Goal: Task Accomplishment & Management: Use online tool/utility

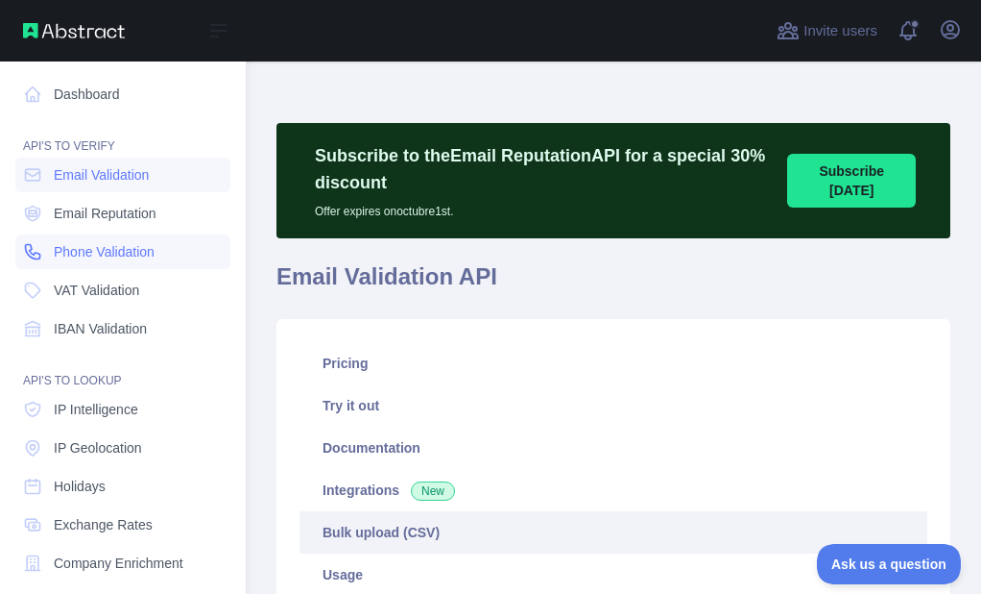
click at [70, 249] on span "Phone Validation" at bounding box center [104, 251] width 101 height 19
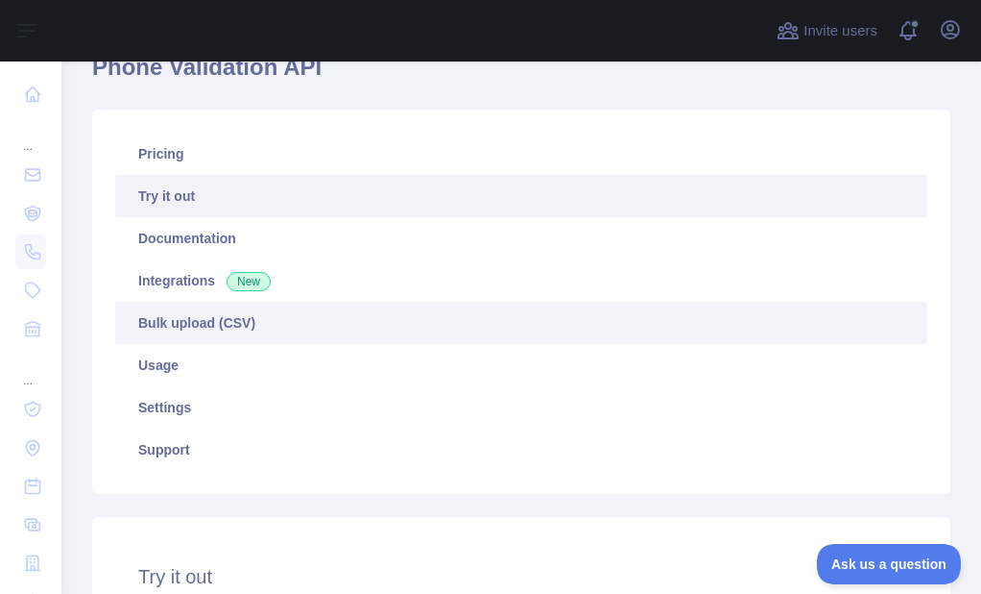
scroll to position [192, 0]
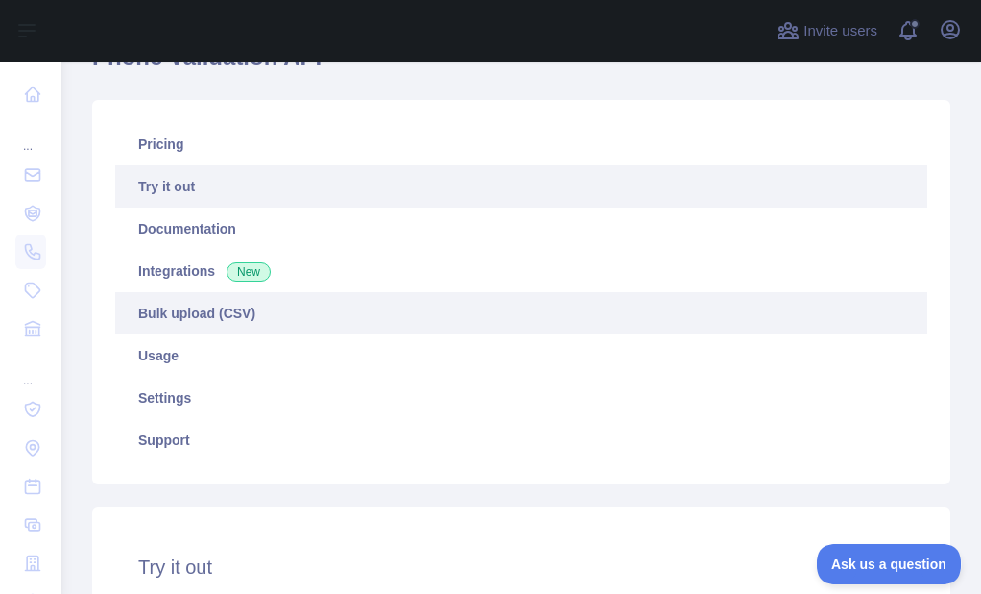
click at [191, 303] on link "Bulk upload (CSV)" at bounding box center [521, 313] width 812 height 42
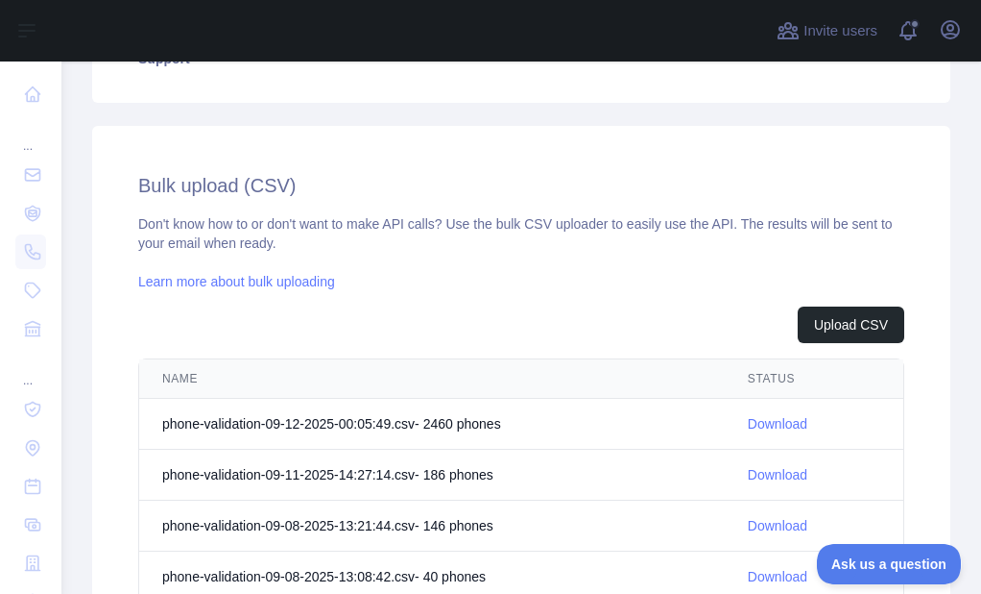
scroll to position [607, 0]
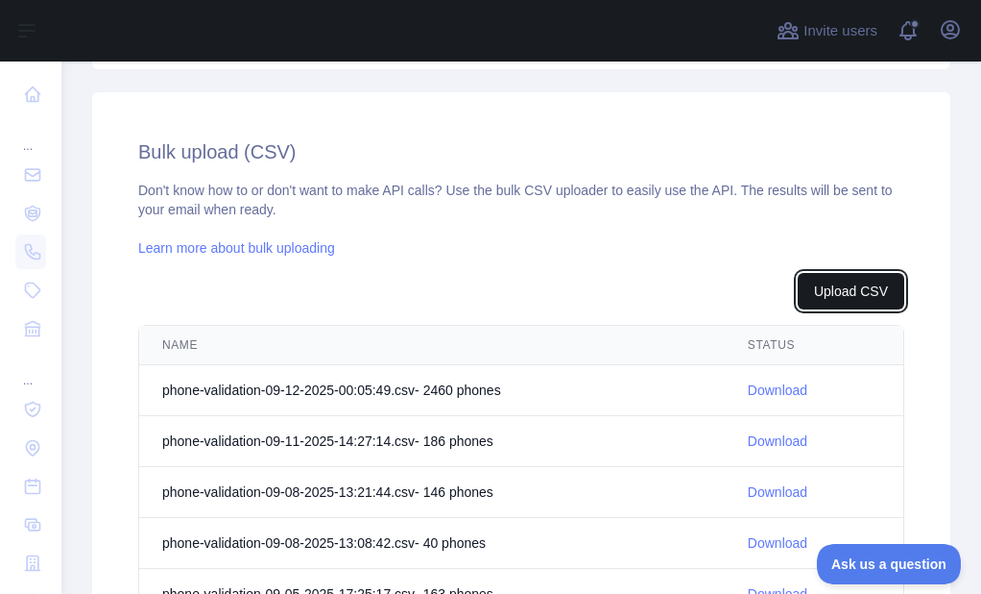
click at [842, 300] on button "Upload CSV" at bounding box center [851, 291] width 107 height 36
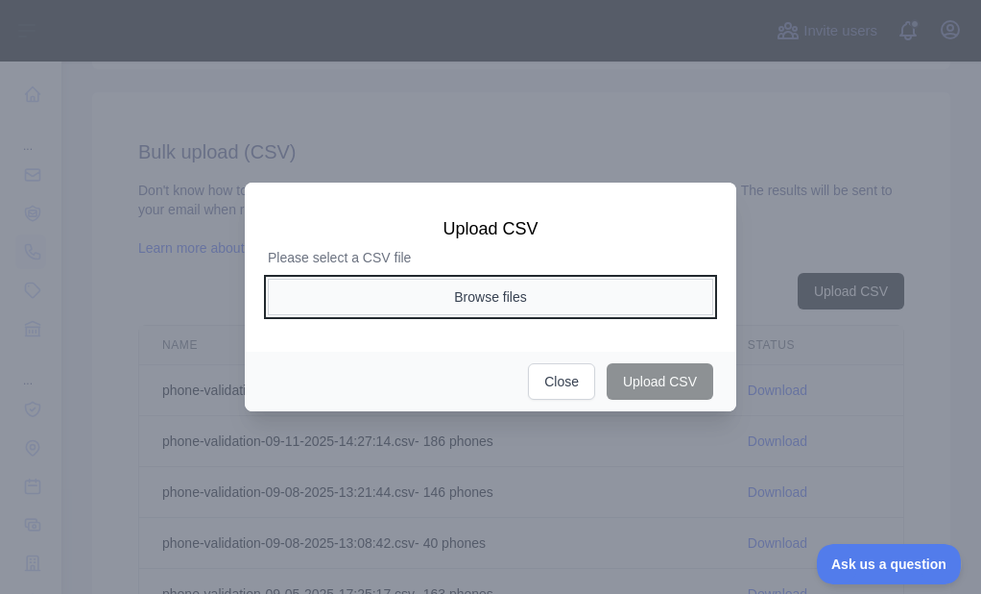
click at [476, 303] on button "Browse files" at bounding box center [491, 297] width 446 height 36
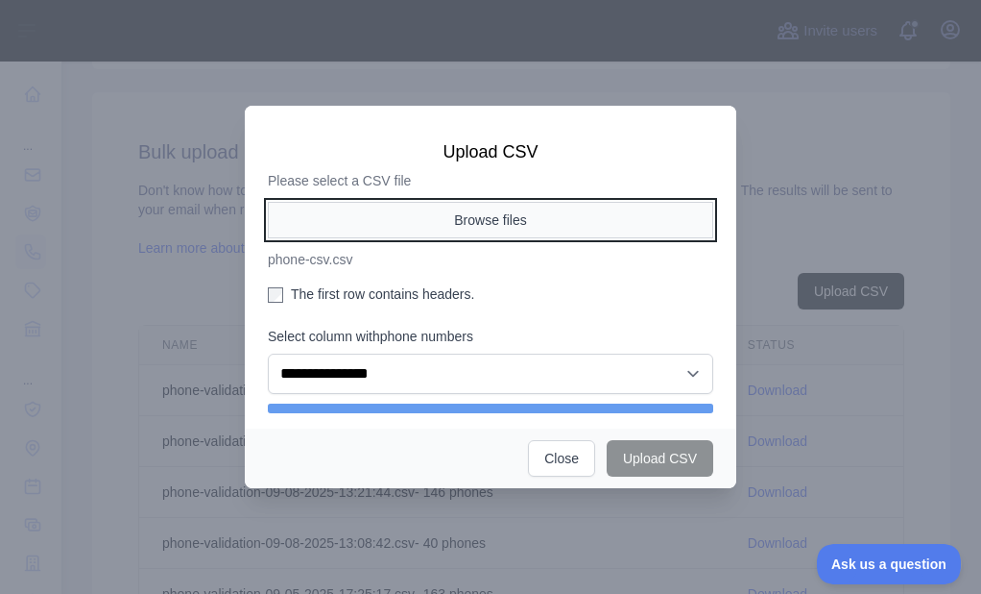
click at [420, 224] on button "Browse files" at bounding box center [491, 220] width 446 height 36
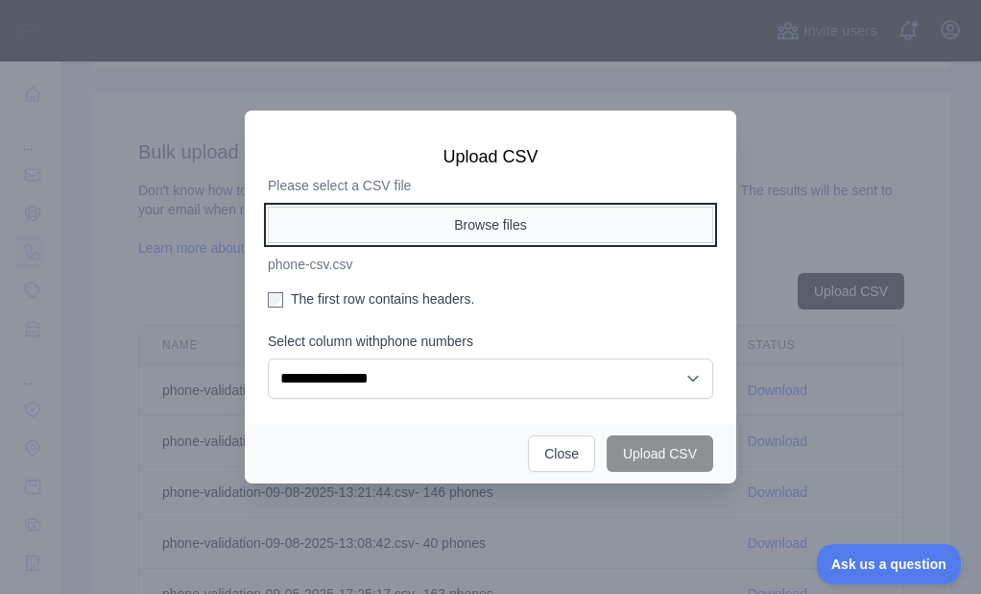
click at [495, 211] on button "Browse files" at bounding box center [491, 224] width 446 height 36
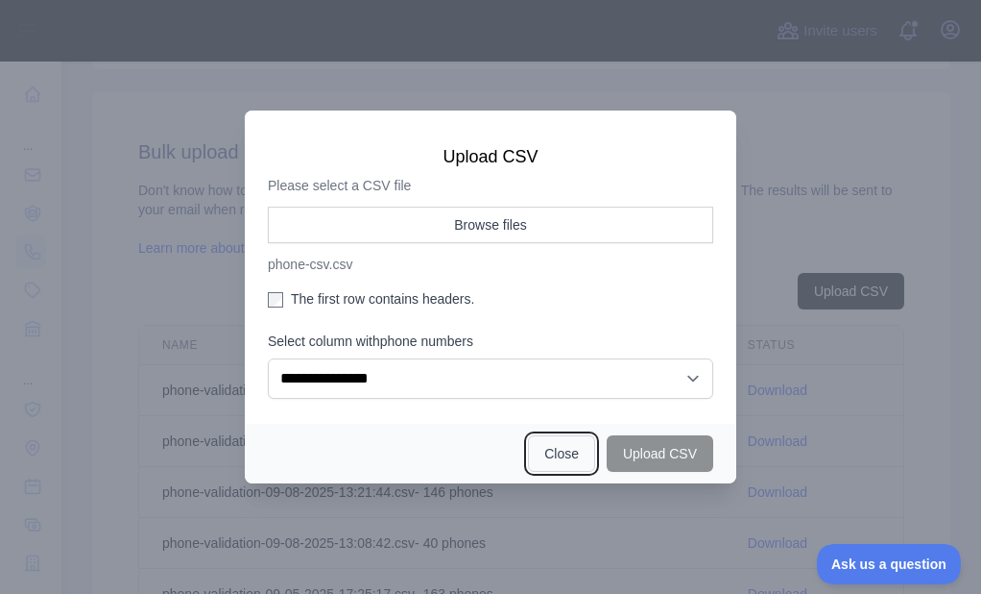
click at [567, 452] on button "Close" at bounding box center [561, 453] width 67 height 36
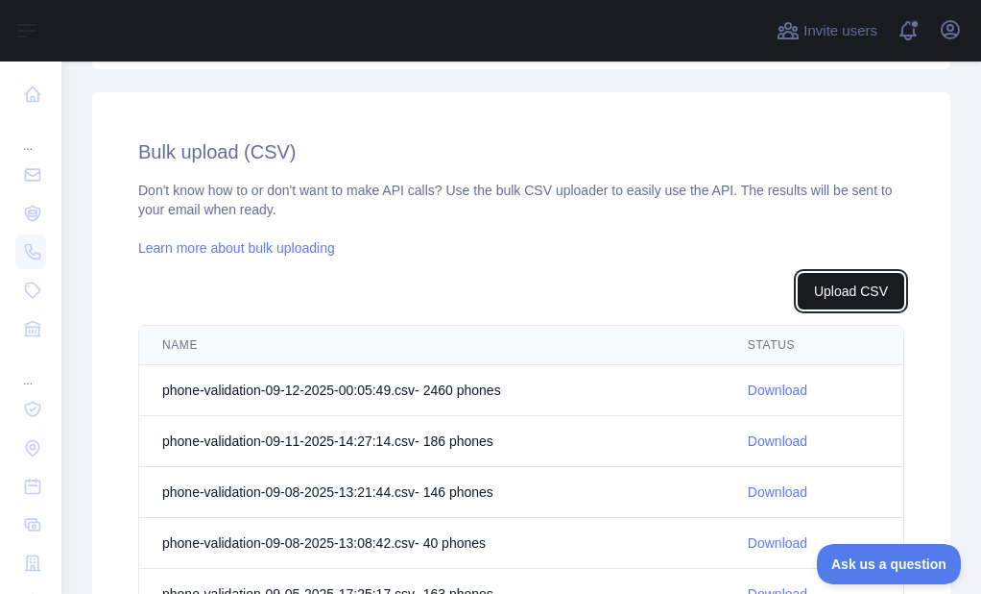
click at [856, 273] on button "Upload CSV" at bounding box center [851, 291] width 107 height 36
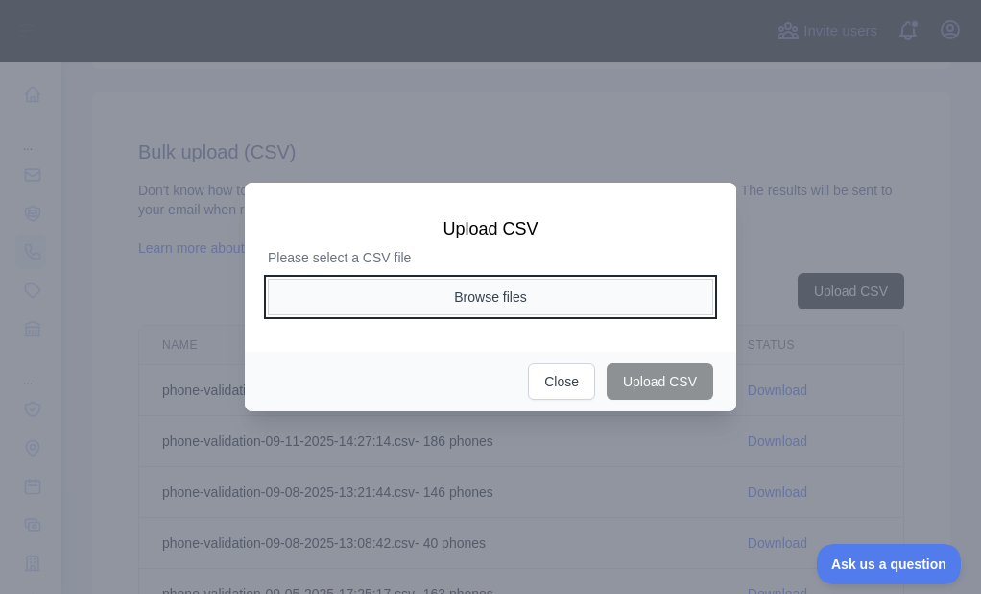
click at [509, 299] on button "Browse files" at bounding box center [491, 297] width 446 height 36
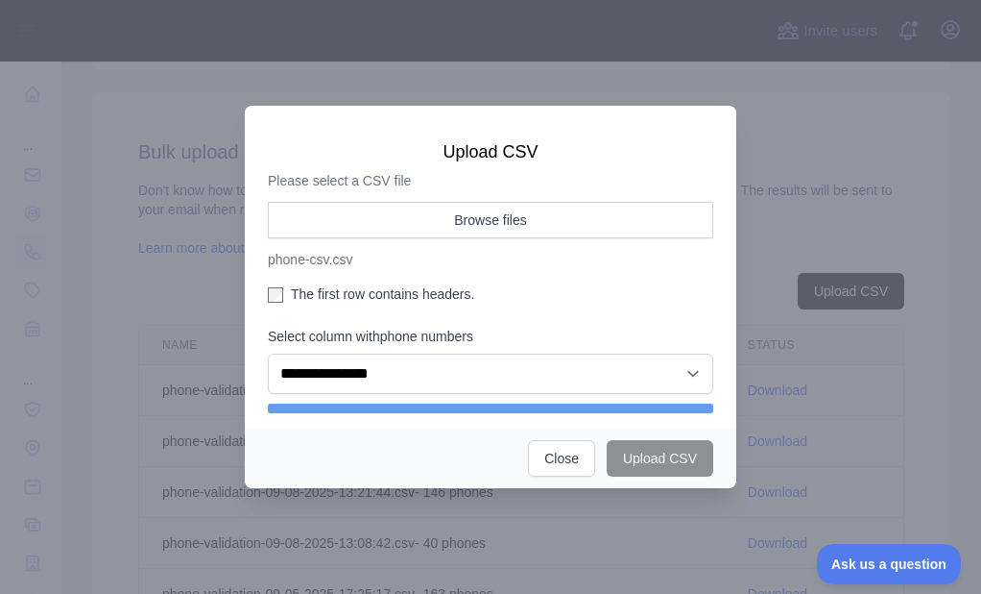
click at [307, 286] on label "The first row contains headers." at bounding box center [491, 293] width 446 height 19
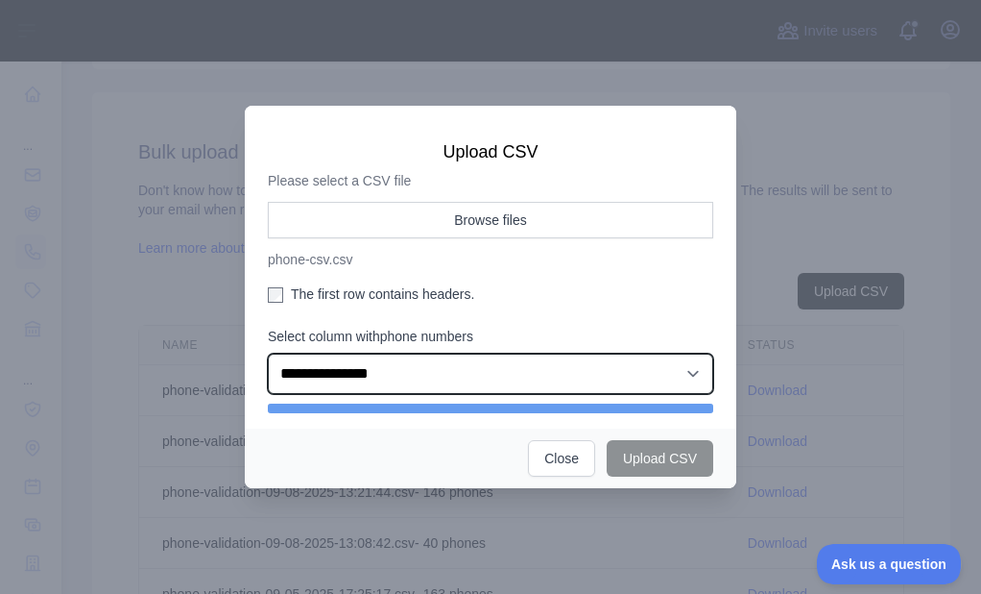
click at [348, 382] on select "**********" at bounding box center [491, 373] width 446 height 40
click at [268, 353] on select "**********" at bounding box center [491, 373] width 446 height 40
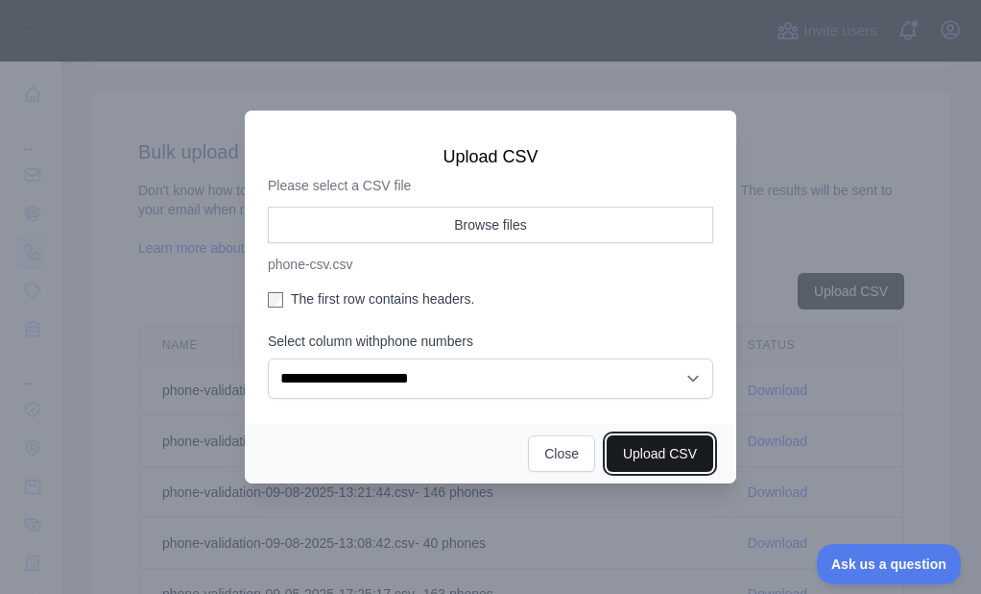
click at [654, 460] on button "Upload CSV" at bounding box center [660, 453] width 107 height 36
select select "**"
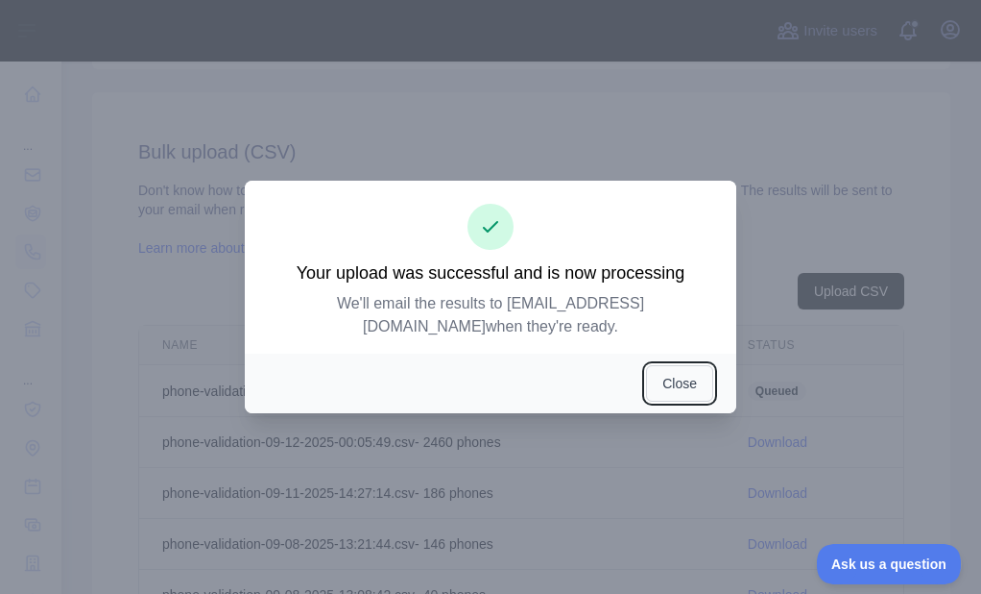
click at [694, 376] on button "Close" at bounding box center [679, 383] width 67 height 36
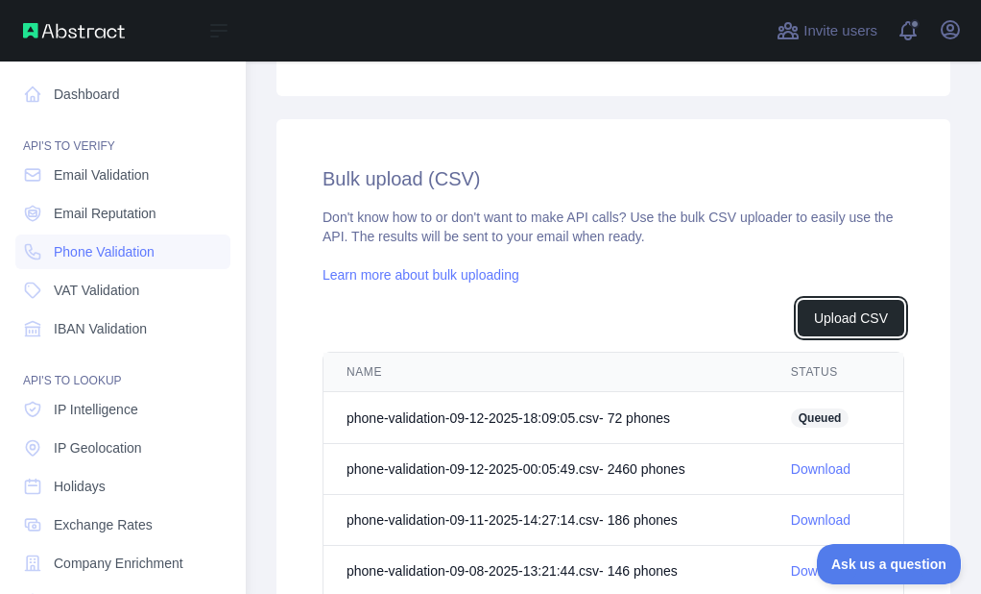
scroll to position [634, 0]
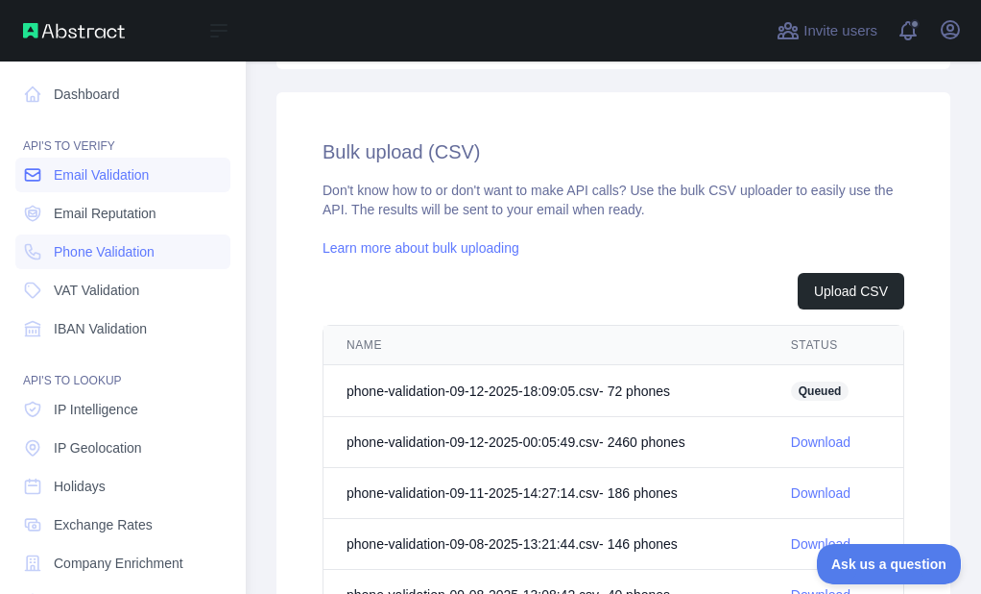
click at [60, 177] on span "Email Validation" at bounding box center [101, 174] width 95 height 19
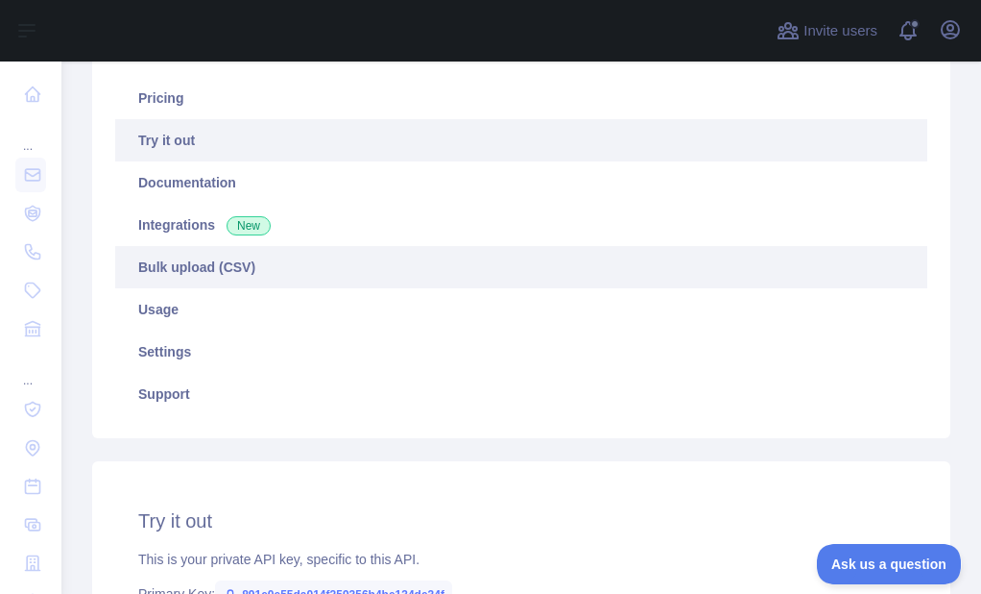
scroll to position [223, 0]
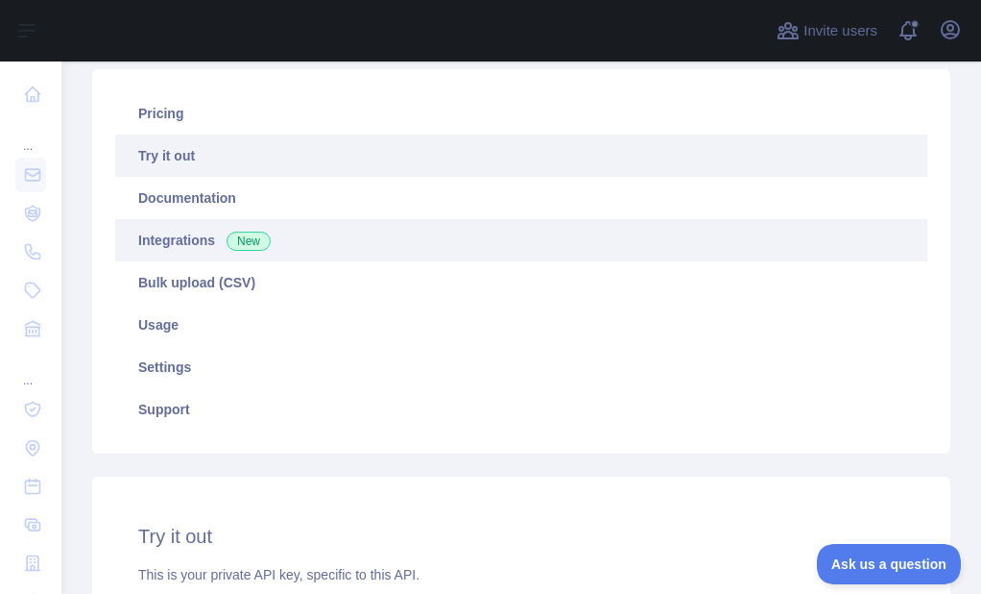
click at [225, 259] on link "Integrations New" at bounding box center [521, 240] width 812 height 42
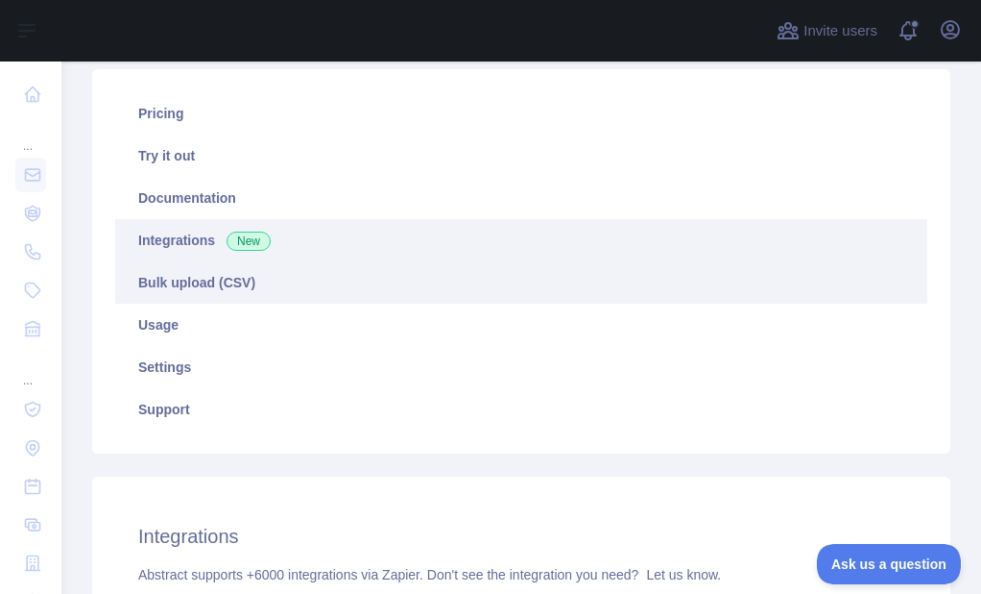
click at [208, 273] on link "Bulk upload (CSV)" at bounding box center [521, 282] width 812 height 42
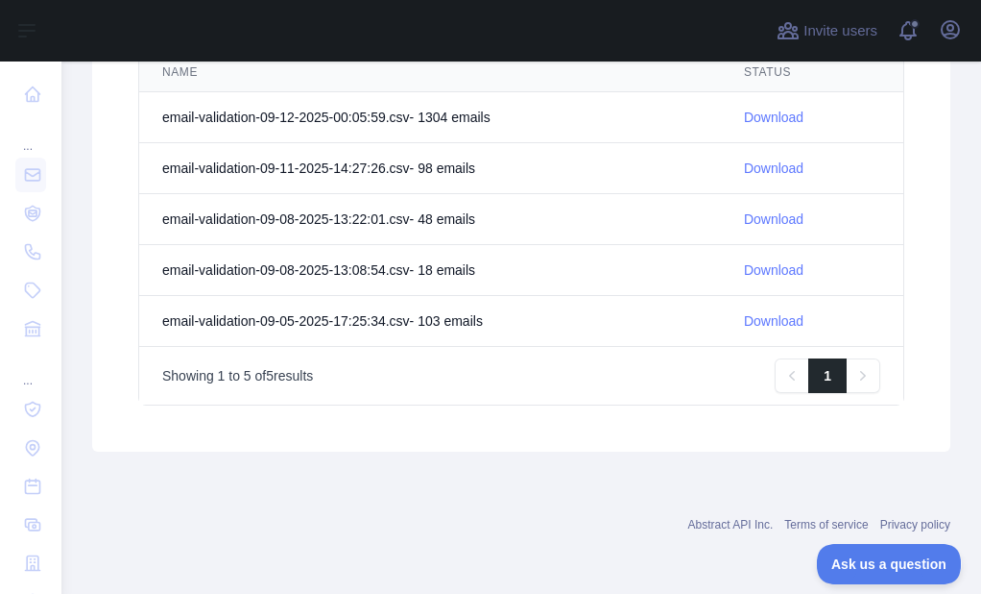
scroll to position [592, 0]
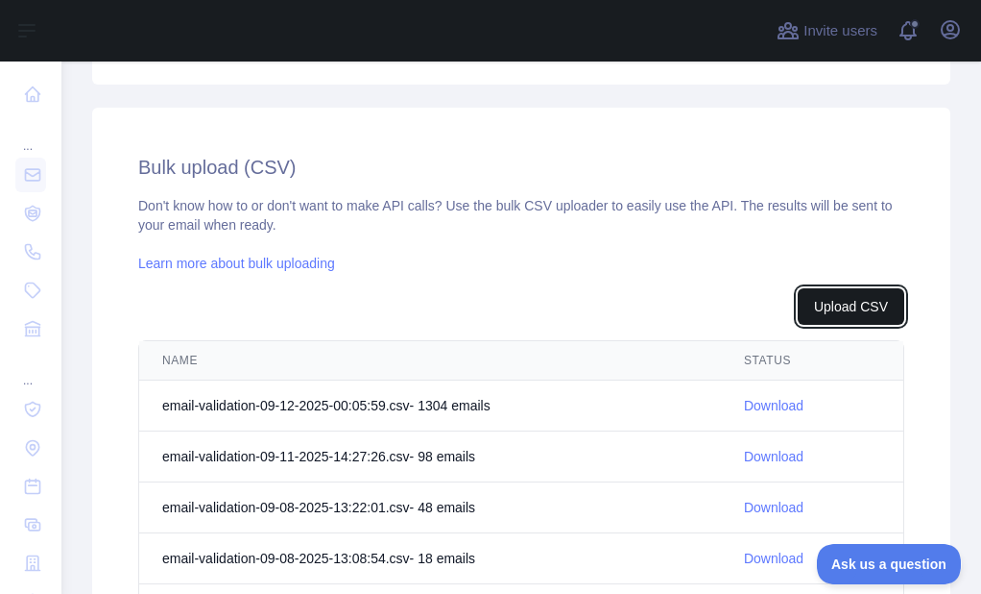
click at [818, 311] on button "Upload CSV" at bounding box center [851, 306] width 107 height 36
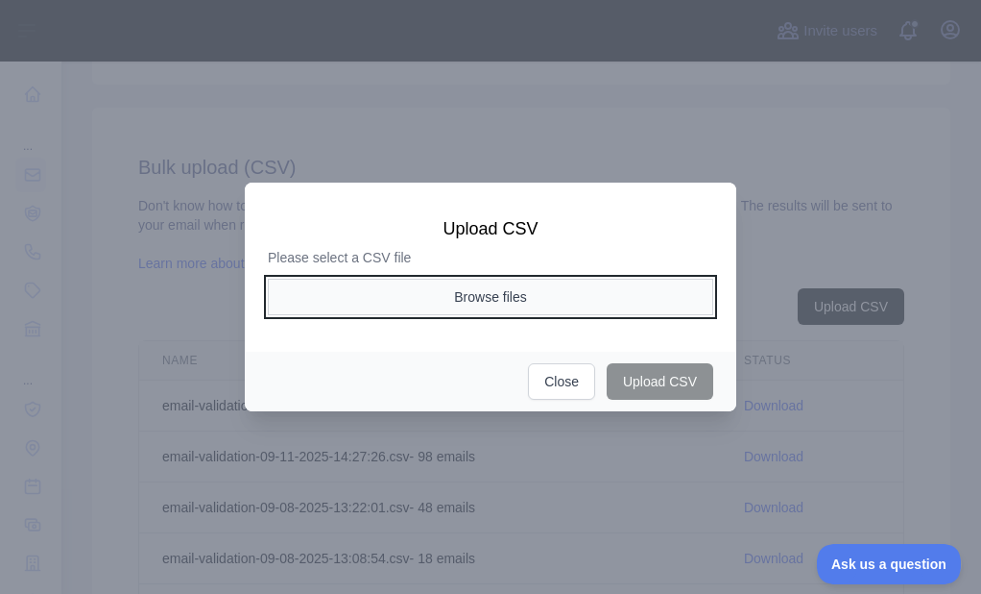
click at [508, 293] on button "Browse files" at bounding box center [491, 297] width 446 height 36
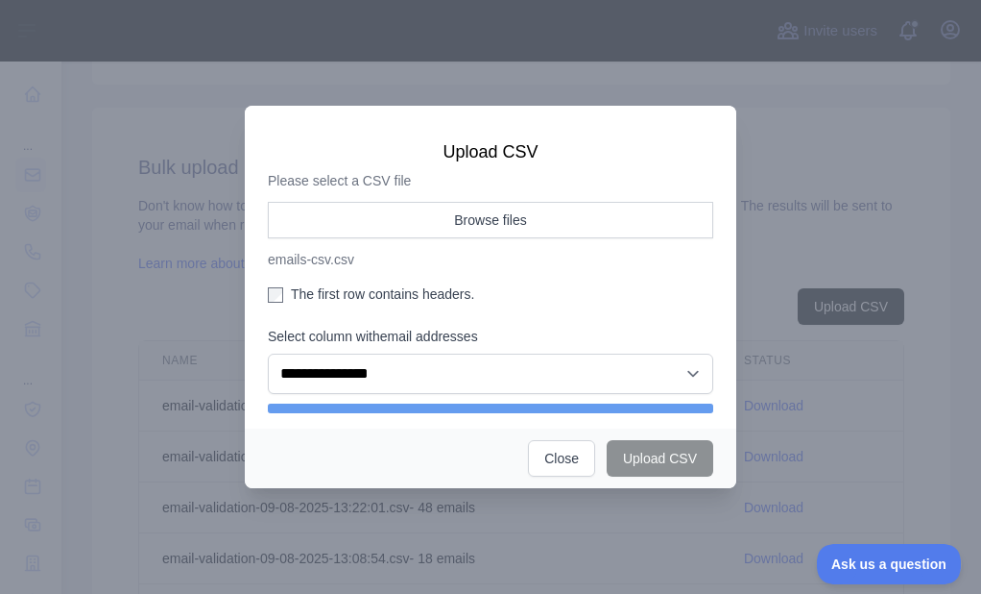
click at [325, 280] on aside "**********" at bounding box center [491, 298] width 446 height 192
click at [314, 289] on label "The first row contains headers." at bounding box center [491, 293] width 446 height 19
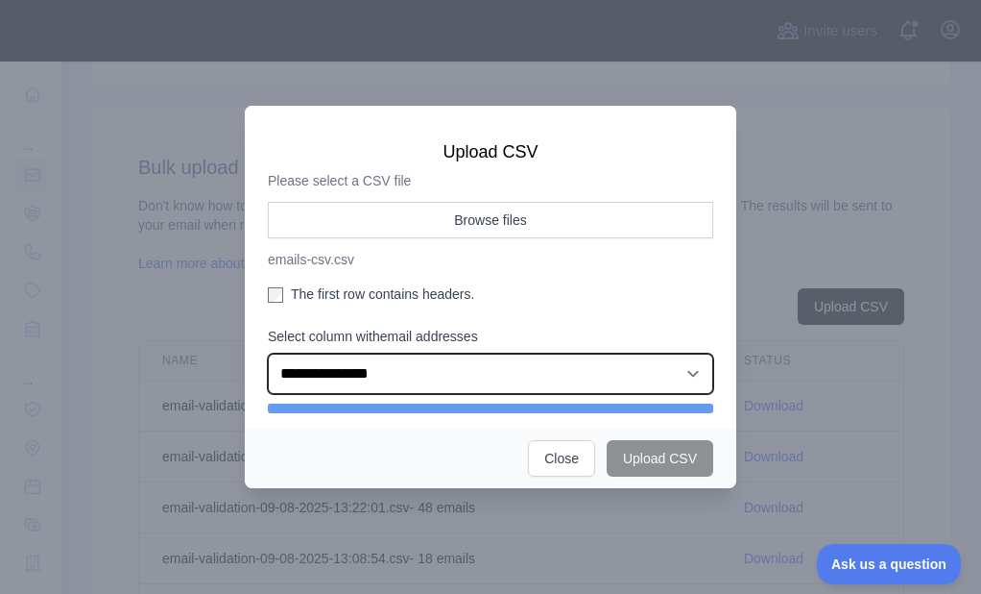
click at [354, 367] on select "**********" at bounding box center [491, 373] width 446 height 40
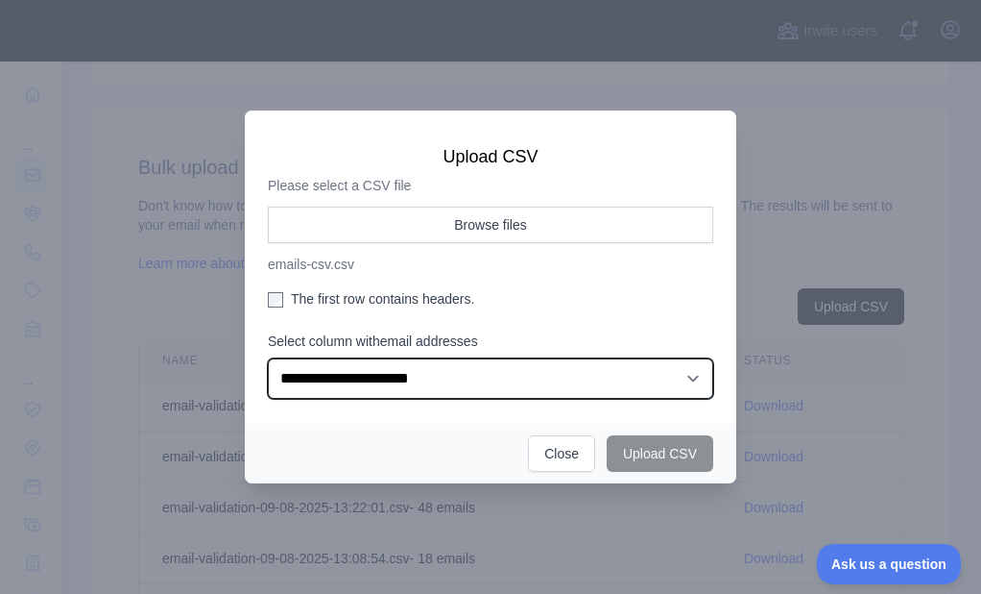
click at [268, 358] on select "**********" at bounding box center [491, 378] width 446 height 40
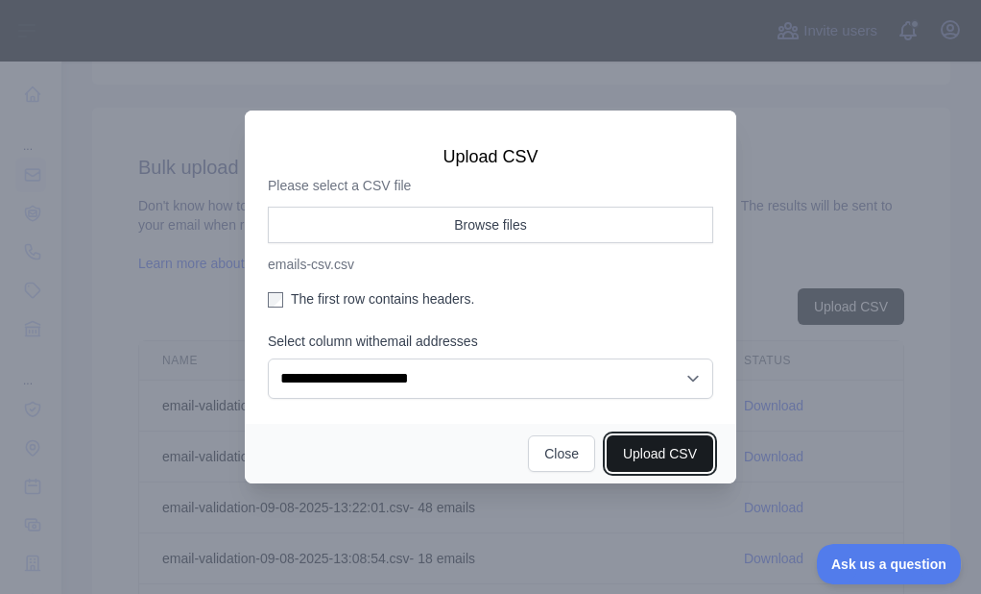
click at [635, 451] on button "Upload CSV" at bounding box center [660, 453] width 107 height 36
select select "**"
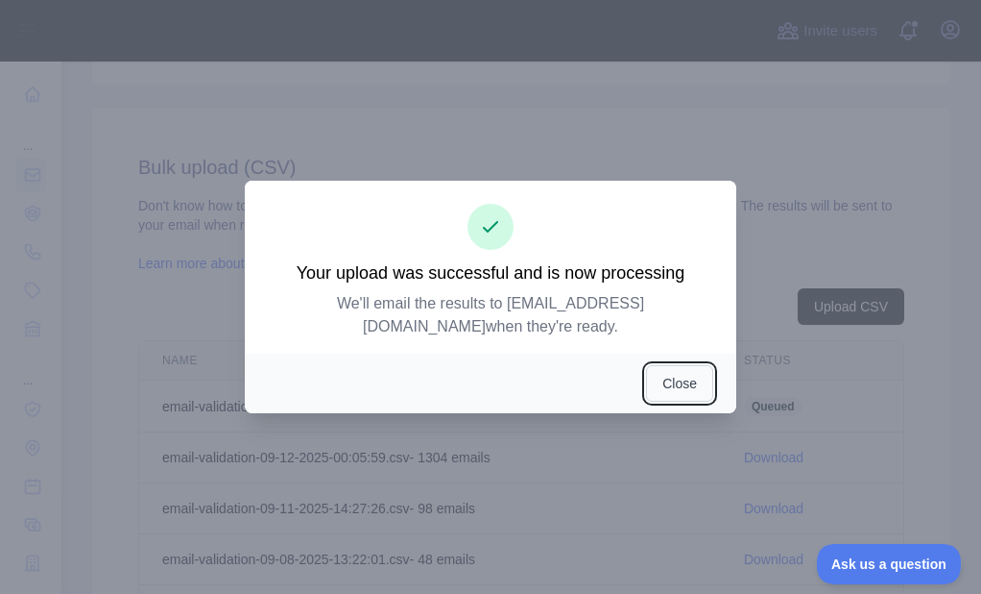
click at [679, 369] on button "Close" at bounding box center [679, 383] width 67 height 36
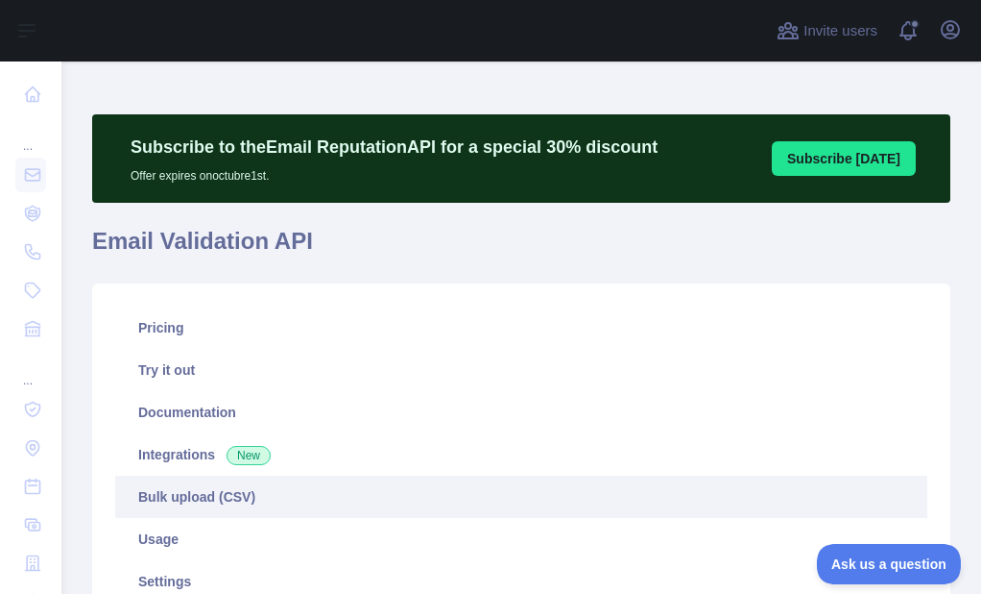
scroll to position [0, 0]
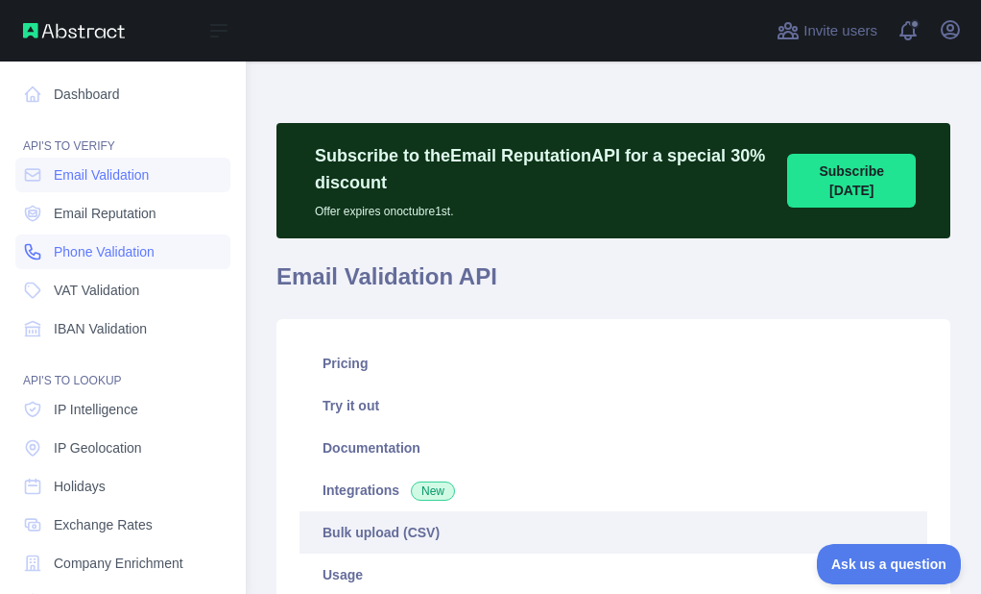
click at [40, 247] on icon at bounding box center [32, 251] width 19 height 19
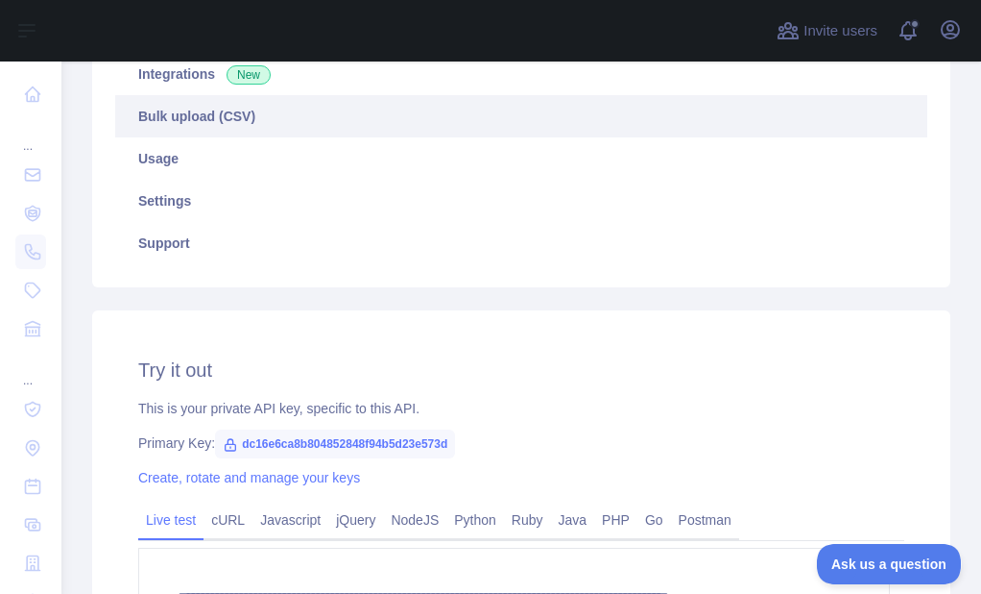
scroll to position [288, 0]
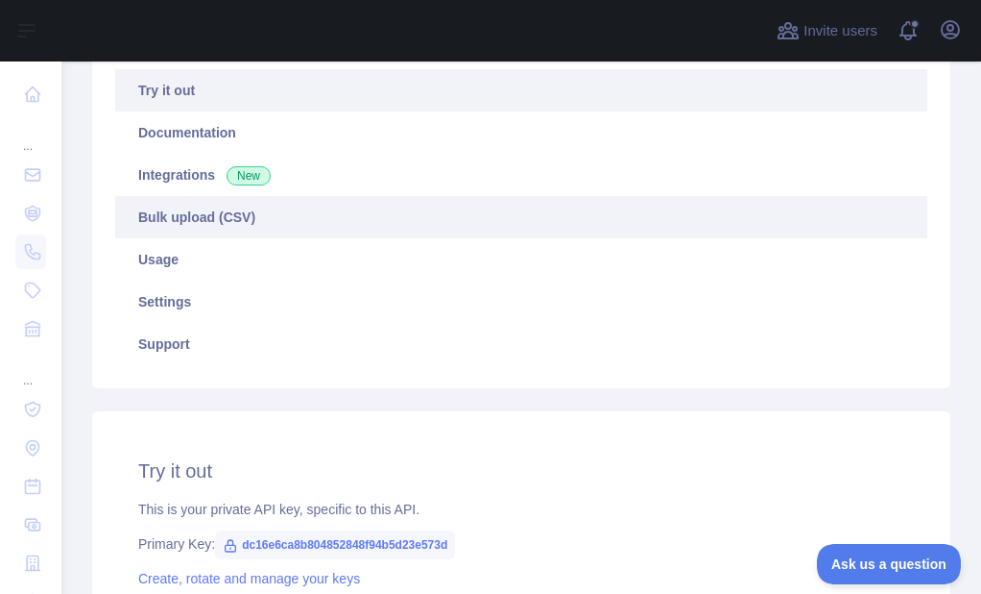
click at [218, 206] on link "Bulk upload (CSV)" at bounding box center [521, 217] width 812 height 42
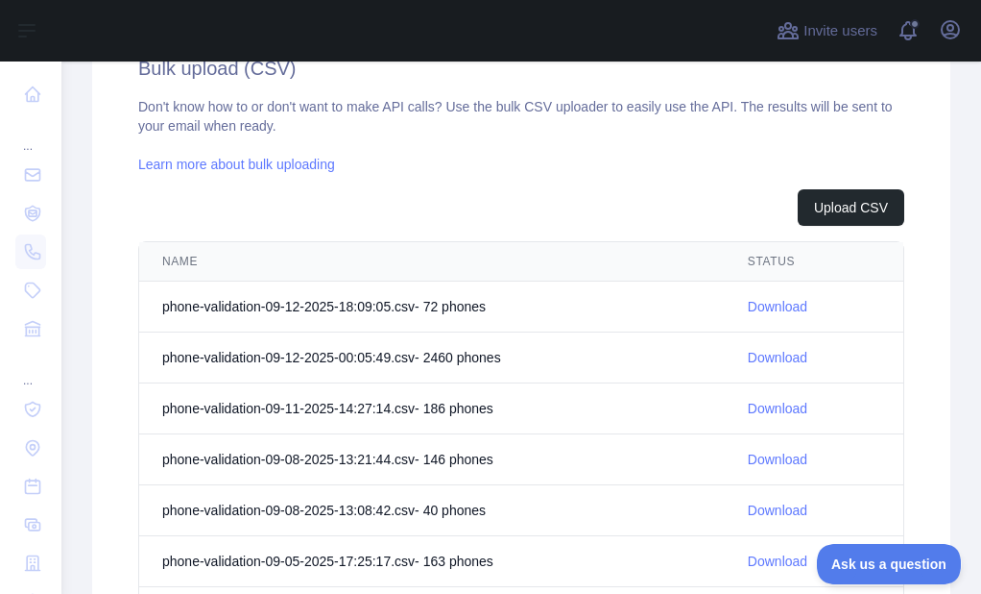
scroll to position [703, 0]
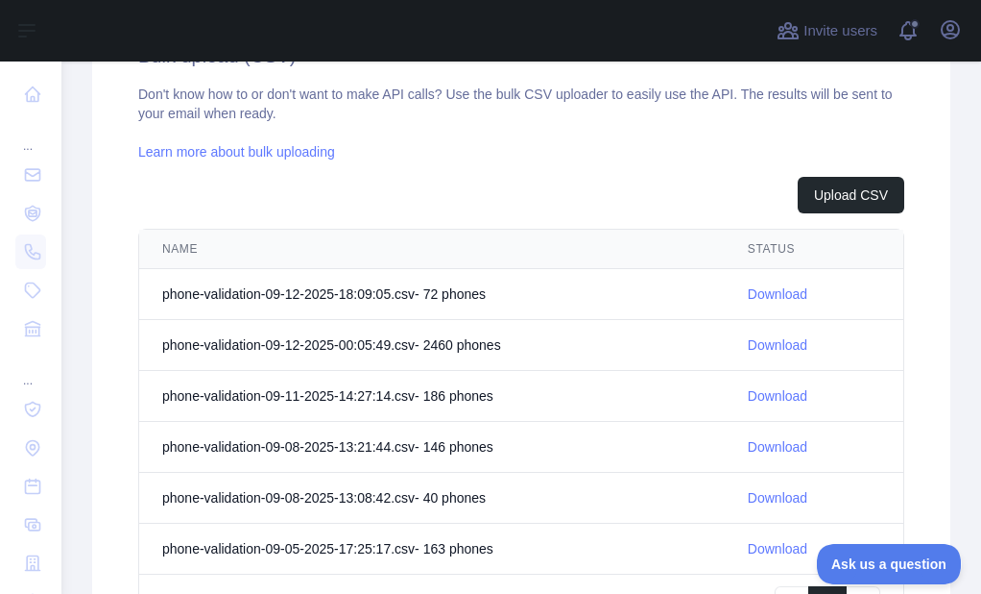
click at [779, 292] on link "Download" at bounding box center [778, 293] width 60 height 15
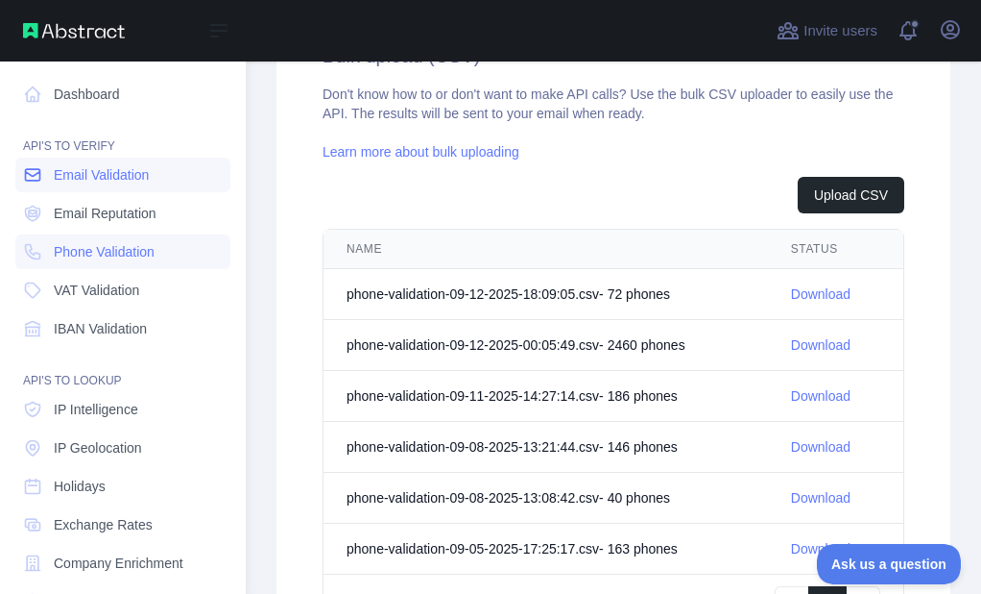
click at [34, 179] on icon at bounding box center [32, 174] width 19 height 19
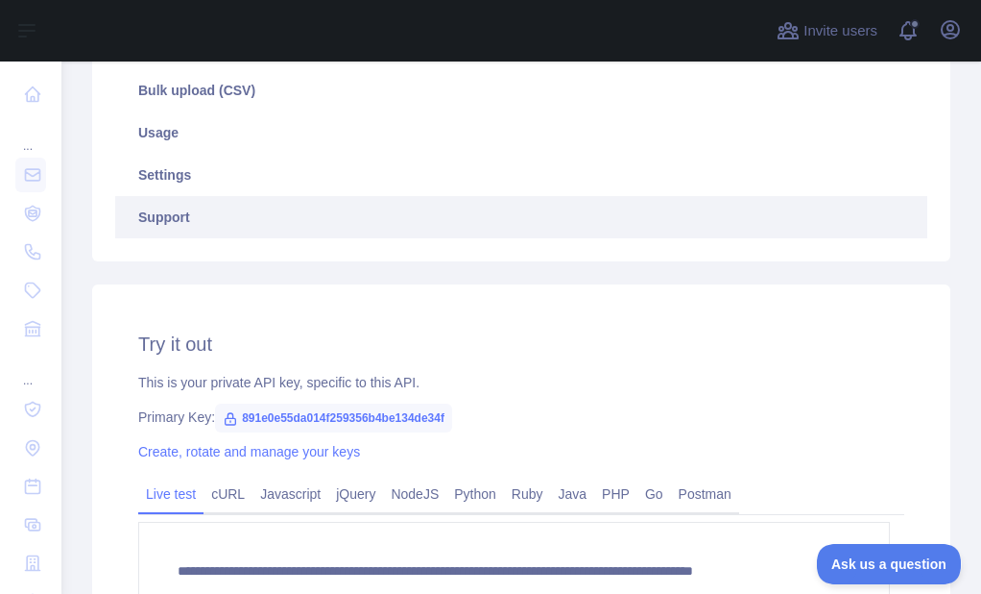
scroll to position [223, 0]
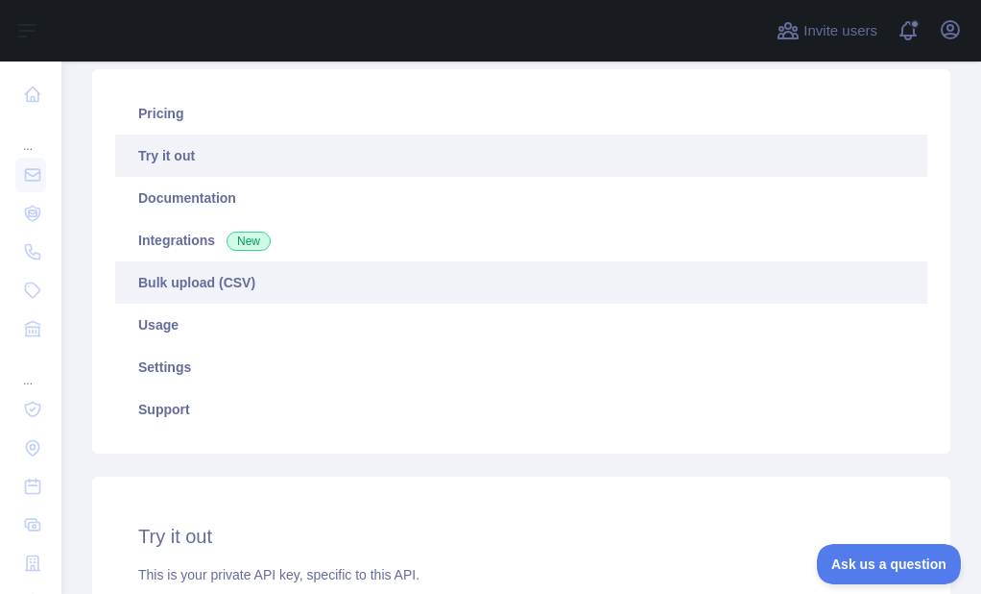
click at [171, 284] on link "Bulk upload (CSV)" at bounding box center [521, 282] width 812 height 42
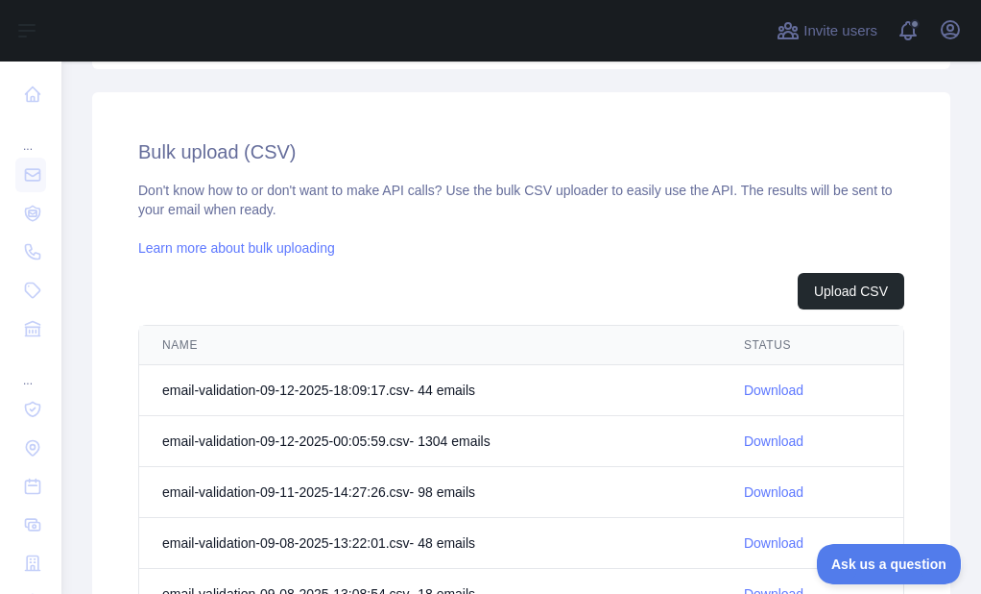
scroll to position [703, 0]
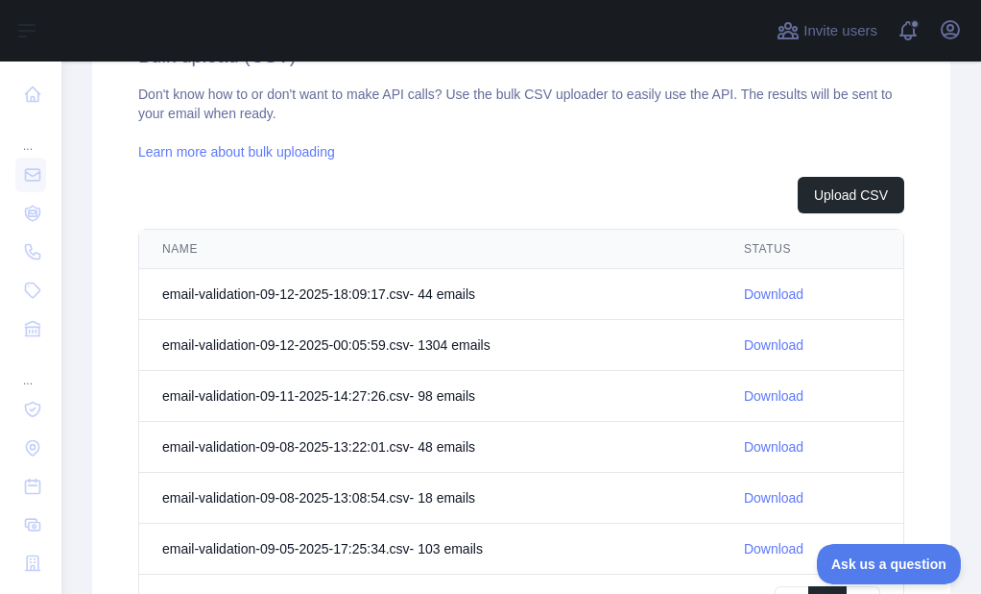
click at [746, 295] on link "Download" at bounding box center [774, 293] width 60 height 15
